Goal: Find specific page/section: Find specific page/section

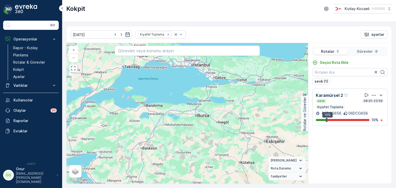
click at [371, 53] on p "Görevler" at bounding box center [365, 51] width 16 height 5
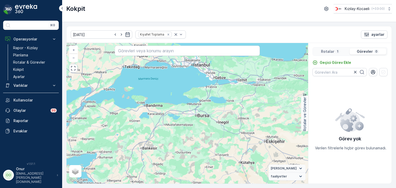
click at [368, 52] on p "Görevler" at bounding box center [365, 51] width 16 height 5
click at [338, 49] on p "1" at bounding box center [337, 51] width 3 height 4
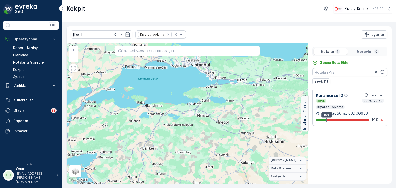
click at [360, 51] on p "Görevler" at bounding box center [365, 51] width 16 height 5
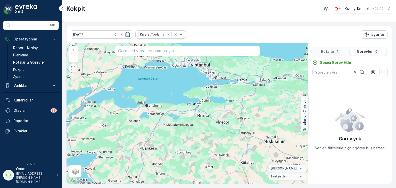
click at [335, 49] on div "1" at bounding box center [337, 51] width 5 height 4
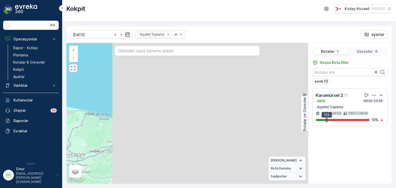
drag, startPoint x: 275, startPoint y: 86, endPoint x: 33, endPoint y: 169, distance: 255.8
click at [33, 169] on div "⌘B Operasyonlar Rapor - Kızılay Planlama Rotalar & Görevler Kokpit Ayarlar Varl…" at bounding box center [198, 94] width 396 height 188
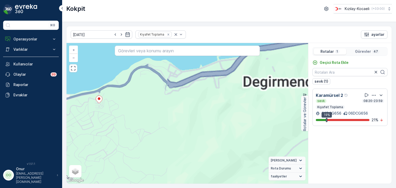
drag, startPoint x: 251, startPoint y: 148, endPoint x: 110, endPoint y: 149, distance: 140.9
click at [102, 147] on div "2 3 2 2 2 2 + − Uydu Yol haritası Arazi Karışık Leaflet Klavye kısayolları Hari…" at bounding box center [186, 113] width 241 height 141
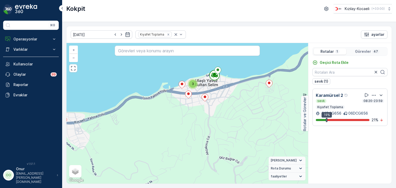
drag, startPoint x: 110, startPoint y: 149, endPoint x: 280, endPoint y: 133, distance: 170.8
click at [280, 133] on div "2 3 2 2 2 2 + − Uydu Yol haritası Arazi Karışık Leaflet Klavye kısayolları Hari…" at bounding box center [186, 113] width 241 height 141
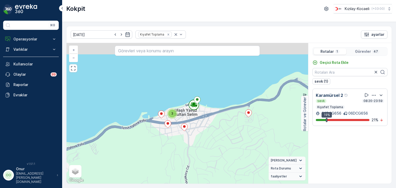
drag, startPoint x: 201, startPoint y: 130, endPoint x: 192, endPoint y: 139, distance: 13.1
click at [192, 139] on div "2 3 2 2 2 2 + − Uydu Yol haritası Arazi Karışık Leaflet Klavye kısayolları Hari…" at bounding box center [186, 113] width 241 height 141
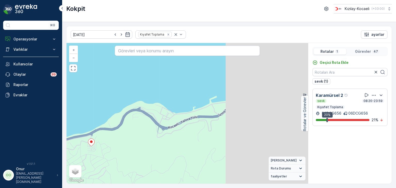
drag, startPoint x: 282, startPoint y: 114, endPoint x: 91, endPoint y: 155, distance: 196.1
click at [91, 155] on div "2 3 2 2 2 2 + − Uydu Yol haritası Arazi Karışık Leaflet Klavye kısayolları Hari…" at bounding box center [186, 113] width 241 height 141
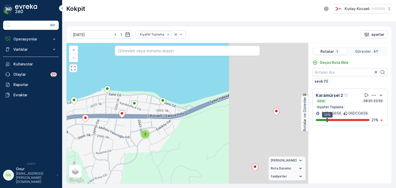
drag, startPoint x: 220, startPoint y: 103, endPoint x: 122, endPoint y: 100, distance: 97.7
click at [122, 100] on div "2 3 2 2 + − Uydu Yol haritası Arazi Karışık Leaflet Klavye kısayolları Harita V…" at bounding box center [186, 113] width 241 height 141
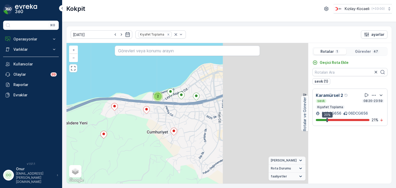
drag, startPoint x: 282, startPoint y: 106, endPoint x: 195, endPoint y: 110, distance: 87.4
click at [195, 110] on div "2 3 2 2 2 2 + − Uydu Yol haritası Arazi Karışık Leaflet Klavye kısayolları Hari…" at bounding box center [186, 113] width 241 height 141
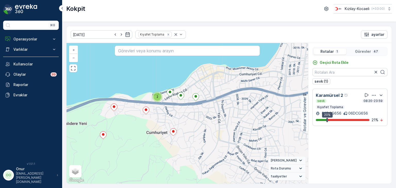
click at [368, 49] on p "Görevler" at bounding box center [363, 51] width 16 height 5
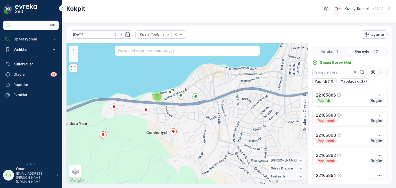
click at [331, 52] on p "Rotalar" at bounding box center [326, 51] width 13 height 5
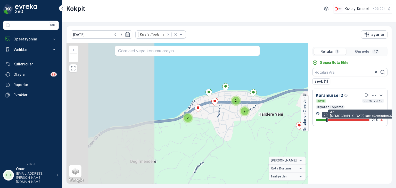
drag, startPoint x: 156, startPoint y: 129, endPoint x: 377, endPoint y: 120, distance: 221.3
click at [377, 120] on div "2 3 2 2 2 2 + − Uydu Yol haritası Arazi Karışık Leaflet Klavye kısayolları Hari…" at bounding box center [228, 113] width 325 height 141
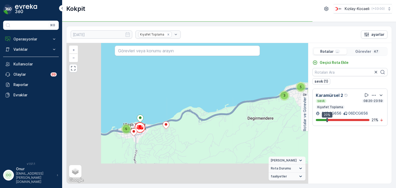
drag, startPoint x: 170, startPoint y: 135, endPoint x: 277, endPoint y: 100, distance: 113.2
click at [277, 100] on div "2 2 5 5 5 4 3 3 5 22165956 + − Uydu Yol haritası Arazi Karışık Leaflet Klavye k…" at bounding box center [186, 113] width 241 height 141
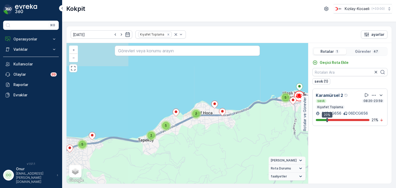
drag, startPoint x: 139, startPoint y: 134, endPoint x: 241, endPoint y: 113, distance: 104.1
click at [241, 113] on div "2 2 5 5 5 4 3 3 5 22165956 + − Uydu Yol haritası Arazi Karışık Leaflet Klavye k…" at bounding box center [186, 113] width 241 height 141
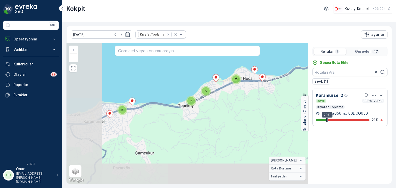
drag, startPoint x: 127, startPoint y: 134, endPoint x: 167, endPoint y: 99, distance: 52.8
click at [167, 99] on div "2 2 5 5 5 4 3 3 5 22165956 + − Uydu Yol haritası Arazi Karışık Leaflet Klavye k…" at bounding box center [186, 113] width 241 height 141
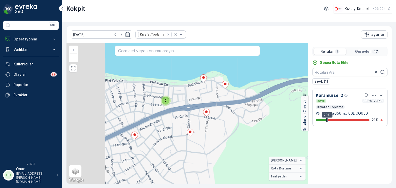
drag, startPoint x: 133, startPoint y: 104, endPoint x: 196, endPoint y: 104, distance: 63.1
click at [196, 104] on div "2 3 2 2 22165956 + − Uydu Yol haritası Arazi Karışık Leaflet Klavye kısayolları…" at bounding box center [186, 113] width 241 height 141
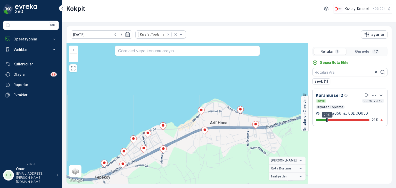
drag, startPoint x: 192, startPoint y: 135, endPoint x: 157, endPoint y: 147, distance: 37.0
click at [157, 147] on div "2 3 2 2 2 2 22165956 + − Uydu Yol haritası Arazi Karışık Leaflet Klavye kısayol…" at bounding box center [186, 113] width 241 height 141
